Goal: Communication & Community: Ask a question

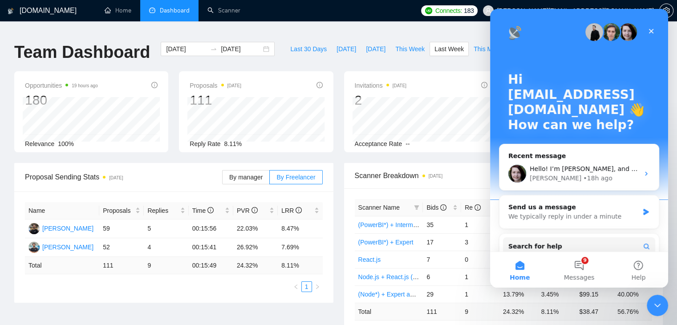
click at [557, 173] on div "Hello! I’m [PERSON_NAME], and I’ll be happy to assist you [DATE] ✨🚀 Happy to he…" at bounding box center [585, 168] width 110 height 9
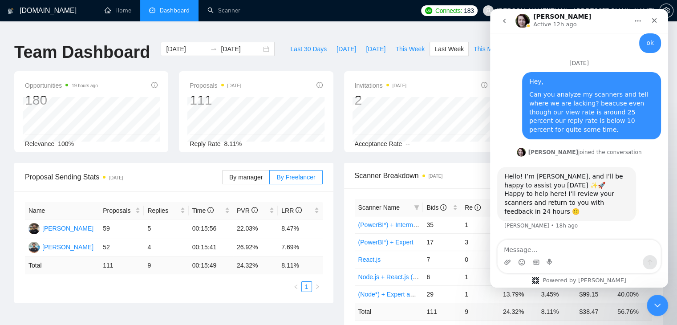
scroll to position [5172, 0]
click at [553, 246] on textarea "Message…" at bounding box center [579, 247] width 163 height 15
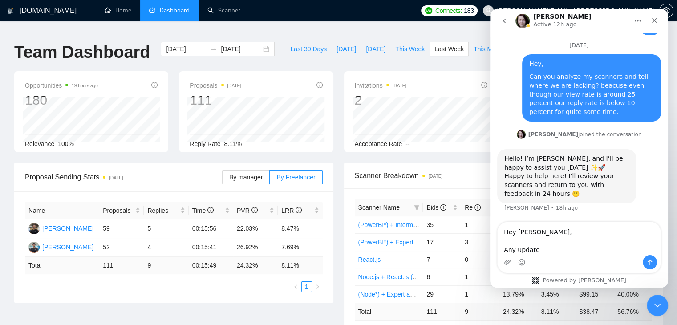
type textarea "Hey Iryna, Any update?"
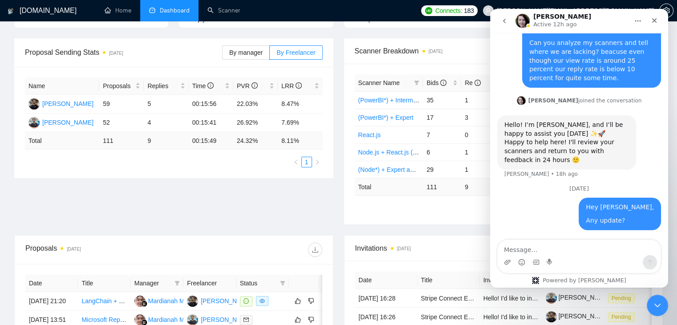
scroll to position [0, 0]
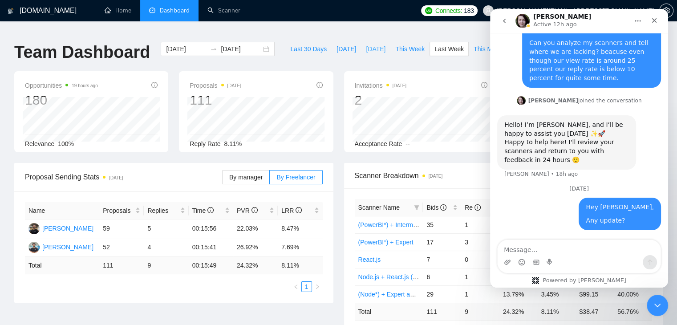
click at [366, 44] on span "[DATE]" at bounding box center [376, 49] width 20 height 10
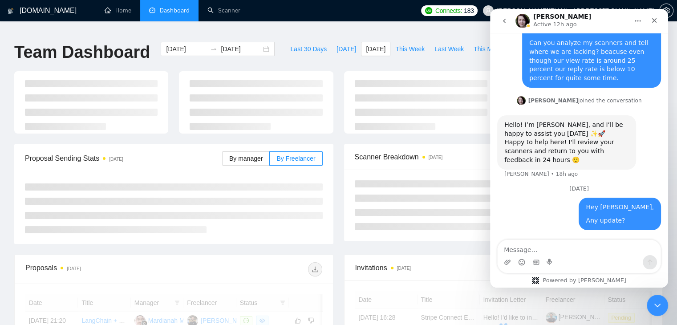
type input "[DATE]"
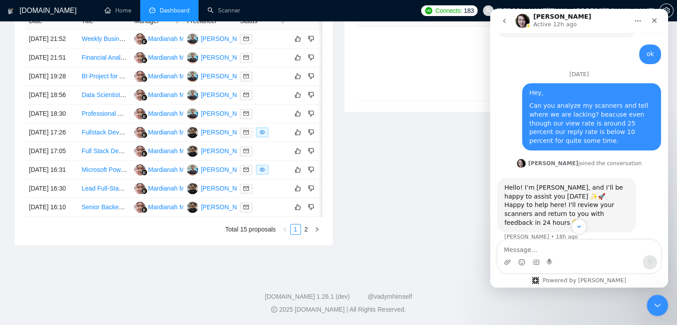
scroll to position [5115, 0]
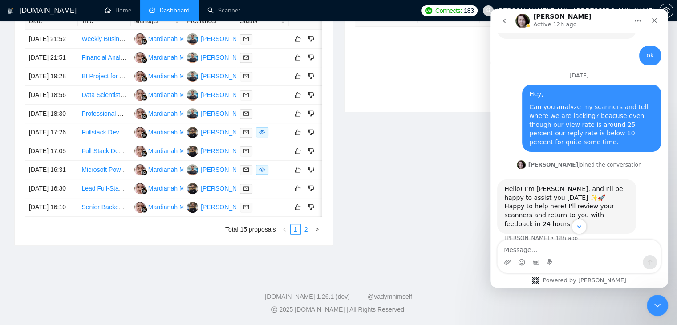
click at [307, 232] on link "2" at bounding box center [306, 229] width 10 height 10
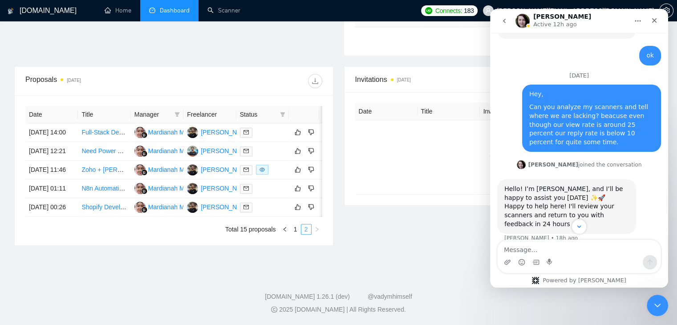
scroll to position [335, 0]
